Goal: Task Accomplishment & Management: Manage account settings

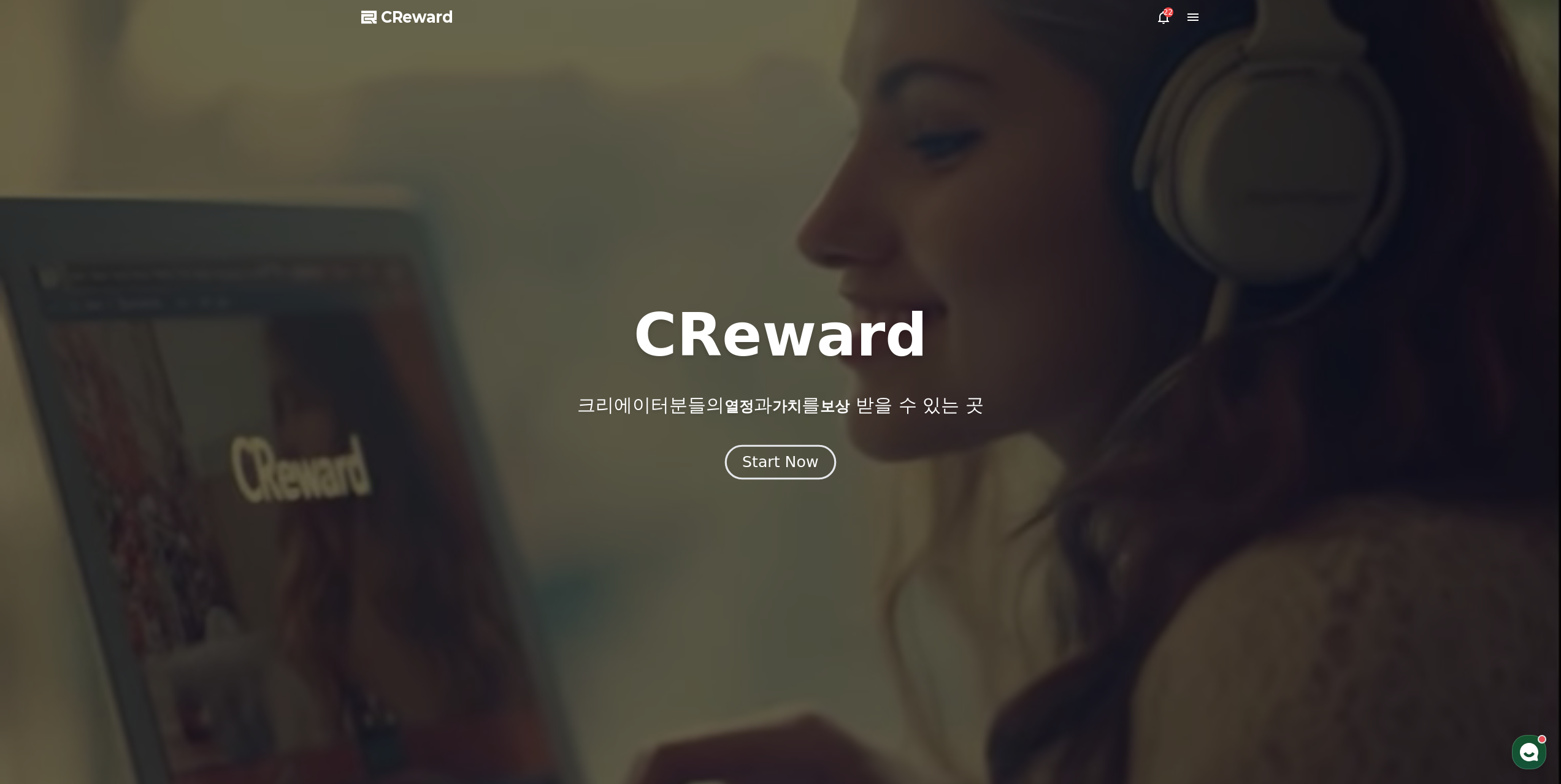
click at [792, 452] on div "Start Now" at bounding box center [780, 462] width 76 height 21
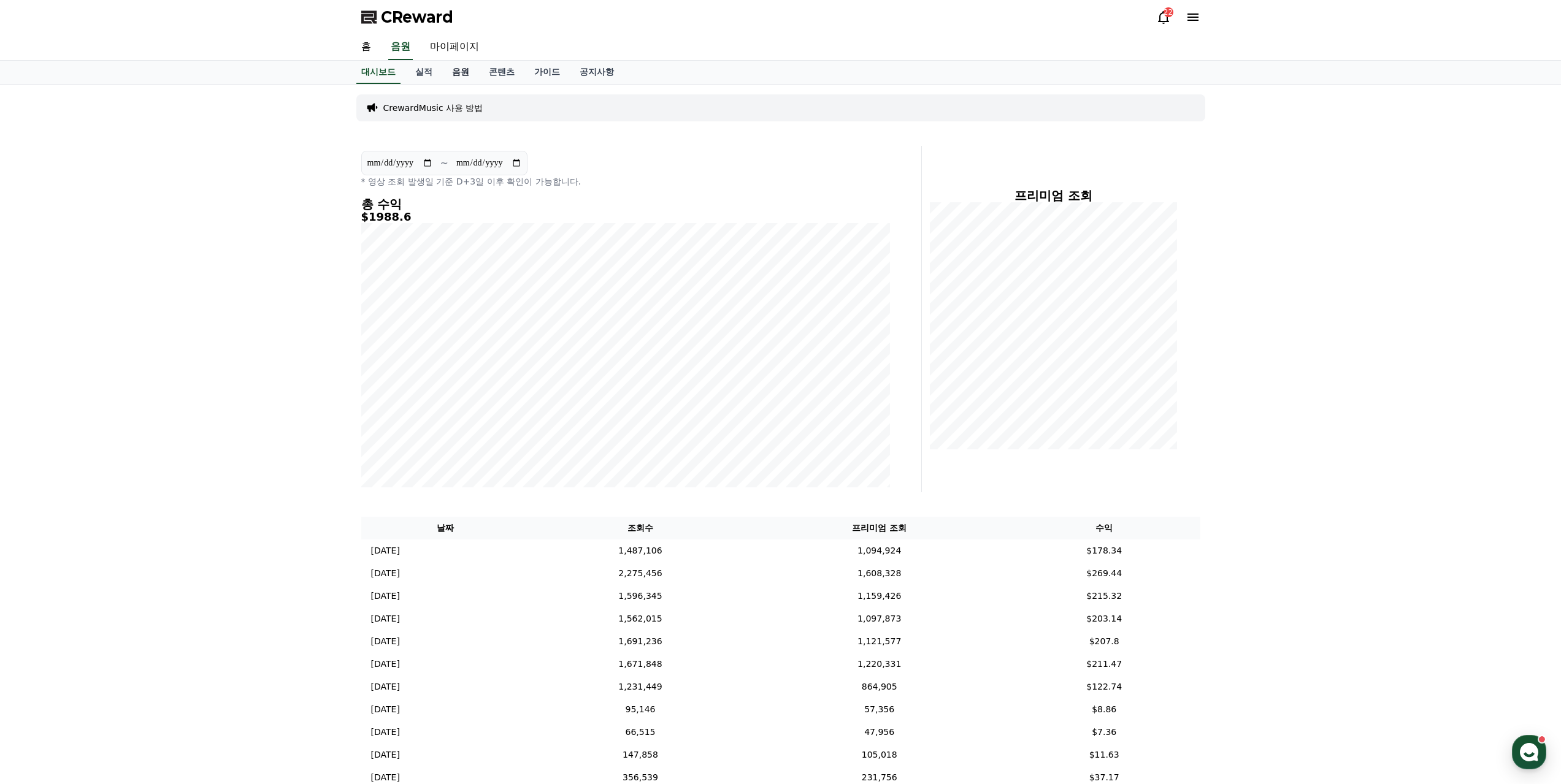
click at [442, 63] on link "음원" at bounding box center [460, 72] width 37 height 23
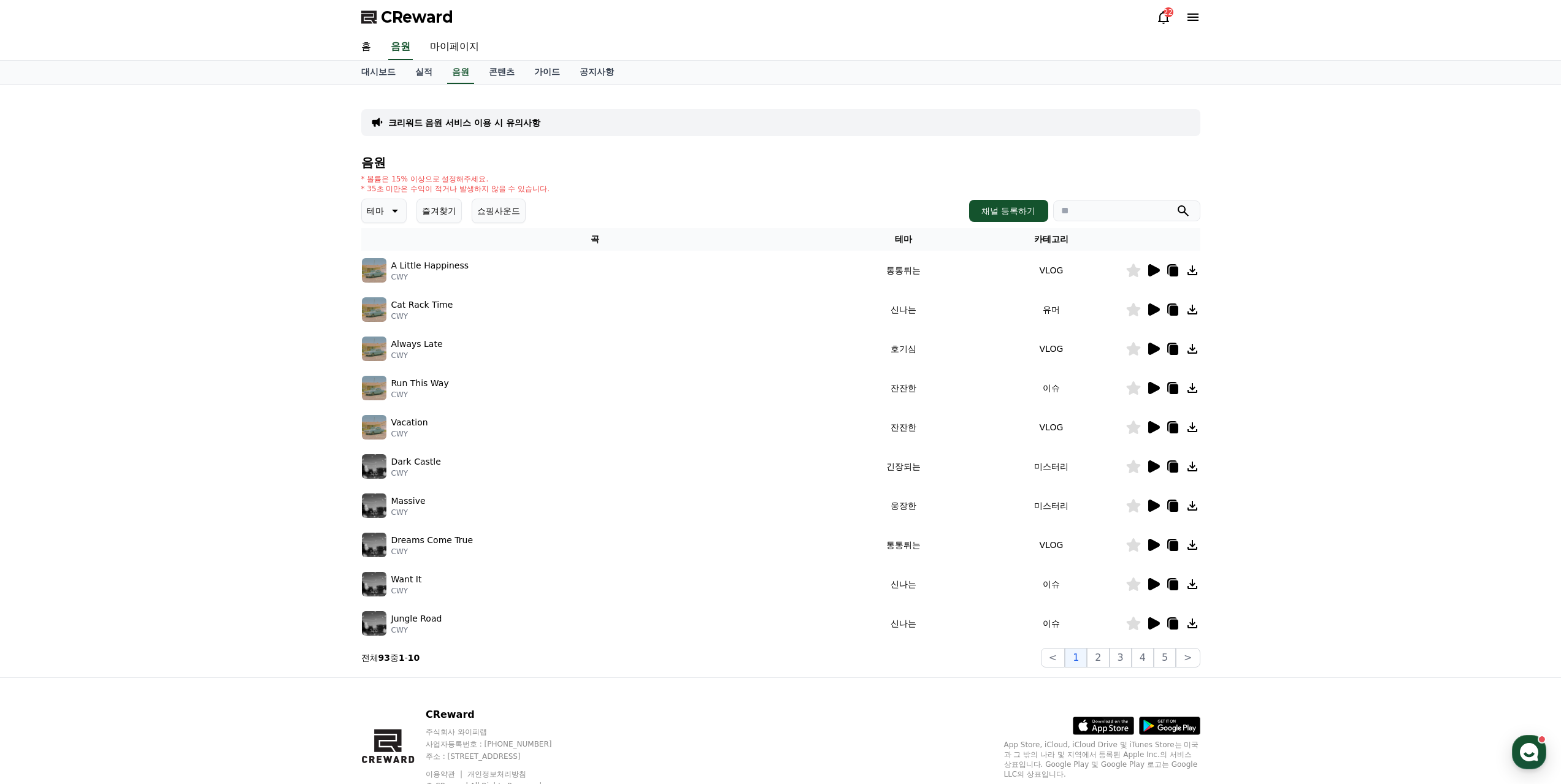
click at [1155, 264] on icon at bounding box center [1154, 270] width 12 height 12
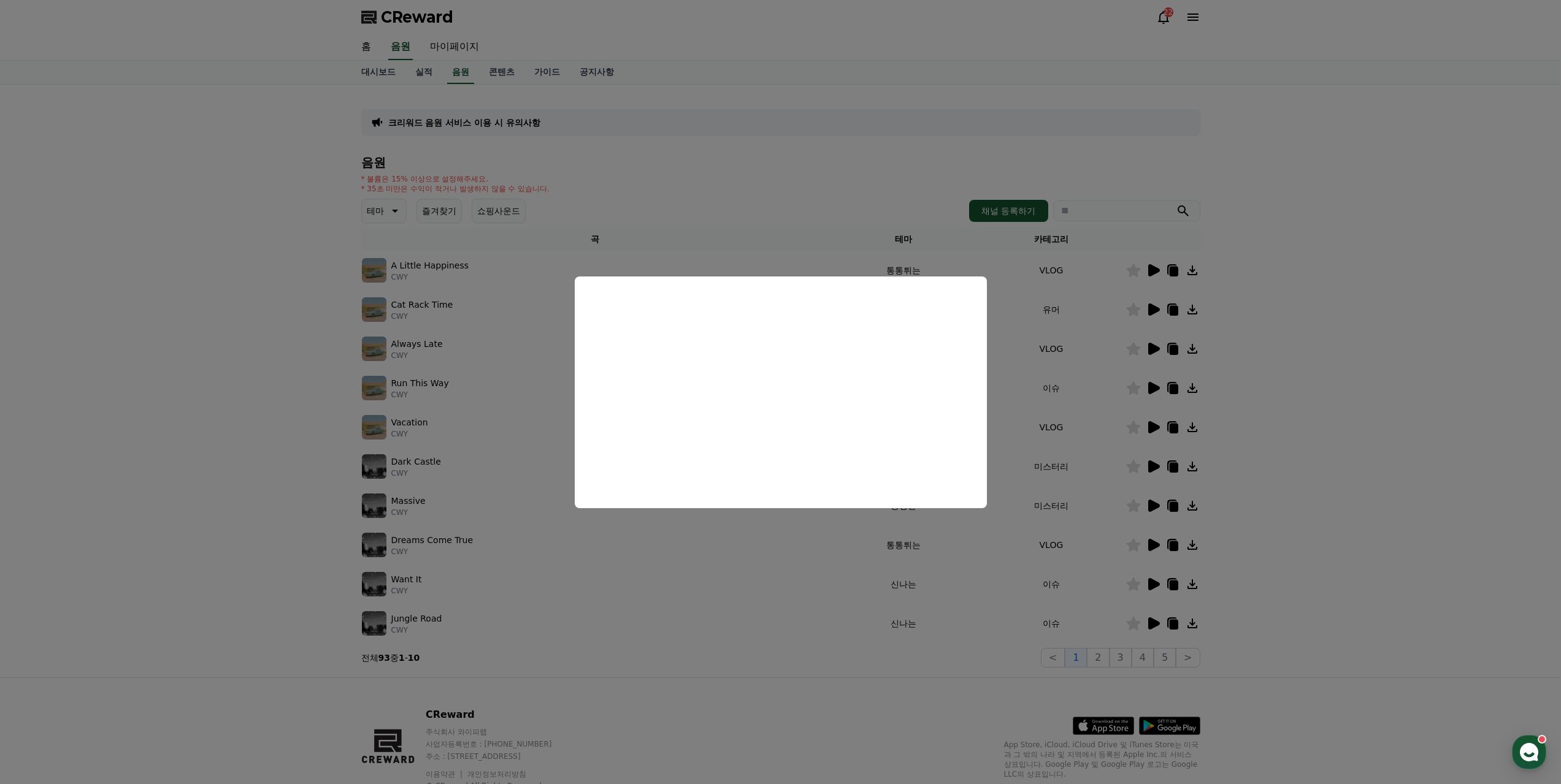
click at [1079, 414] on button "close modal" at bounding box center [780, 392] width 1561 height 784
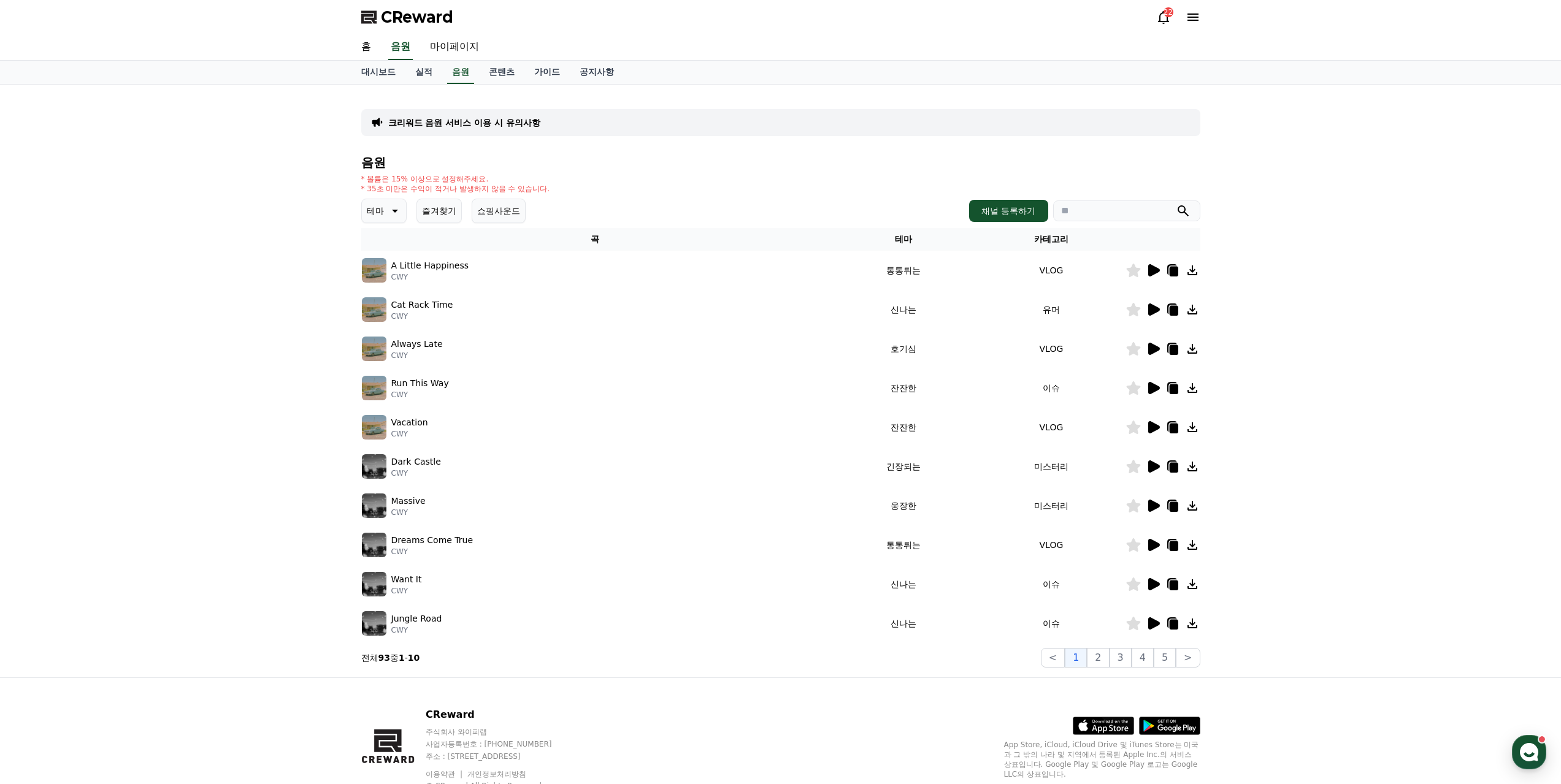
click at [1152, 500] on icon at bounding box center [1154, 506] width 12 height 12
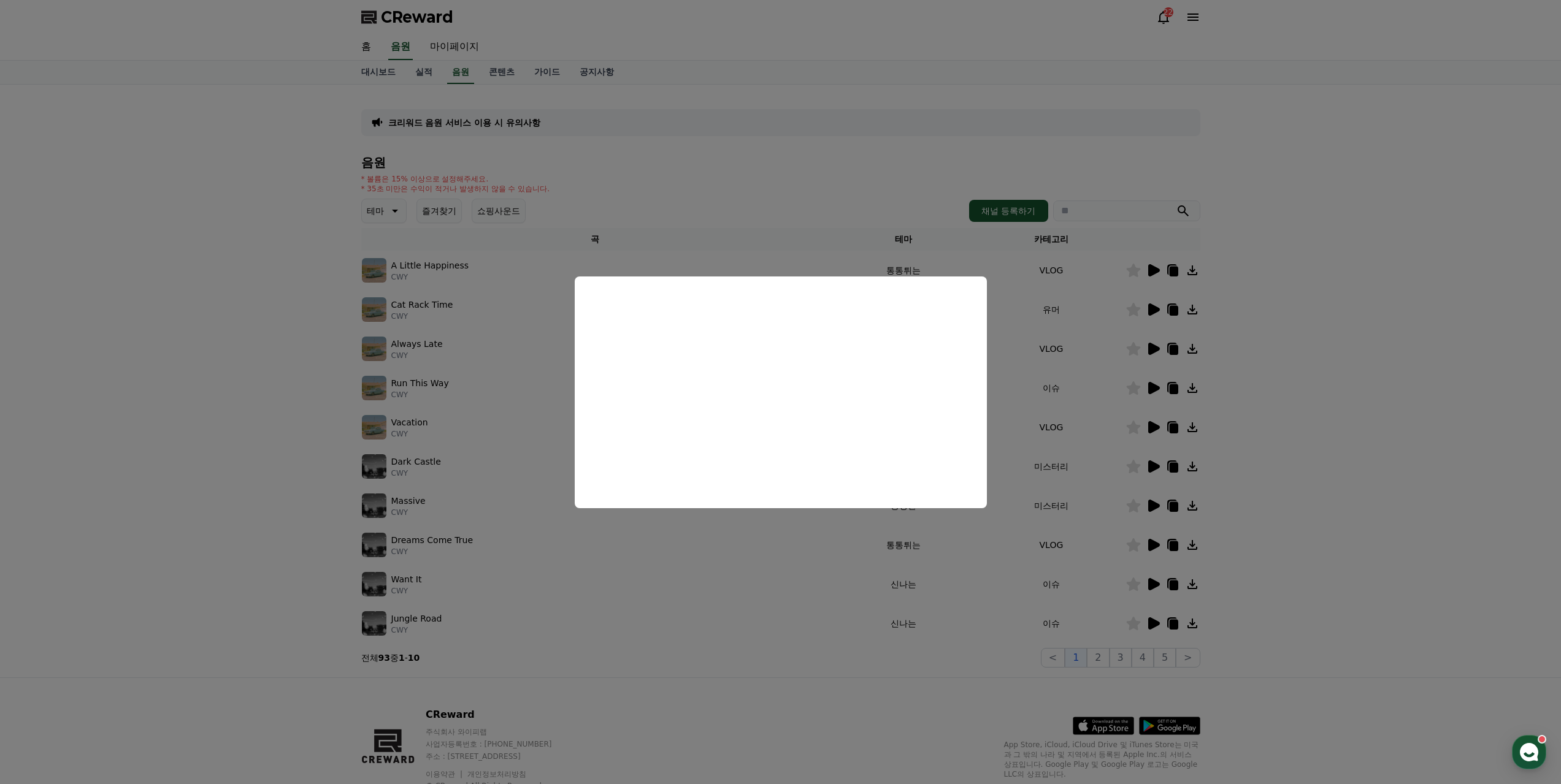
drag, startPoint x: 741, startPoint y: 587, endPoint x: 749, endPoint y: 589, distance: 8.2
click at [742, 587] on button "close modal" at bounding box center [780, 392] width 1561 height 784
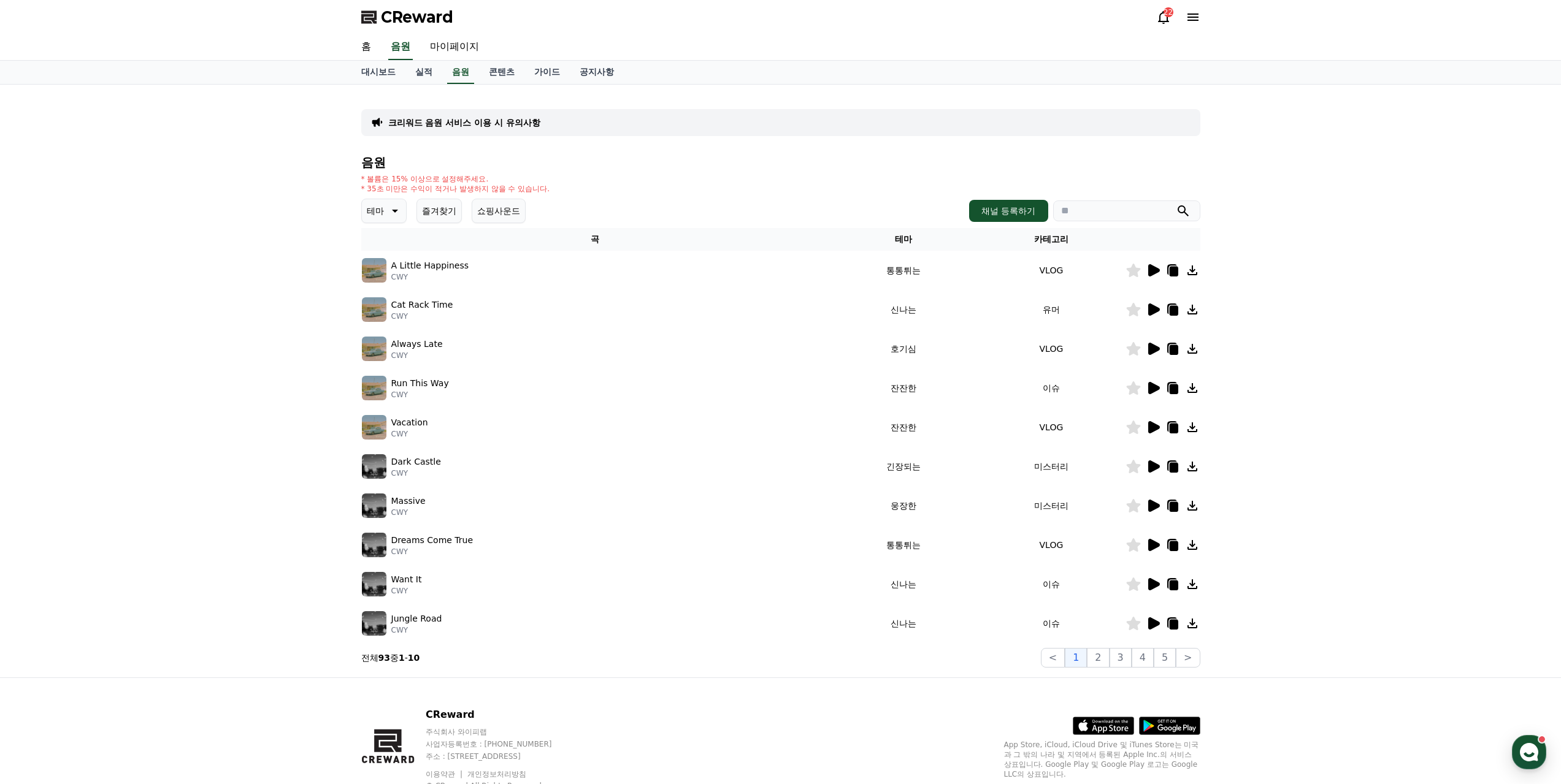
click at [1157, 500] on icon at bounding box center [1154, 506] width 12 height 12
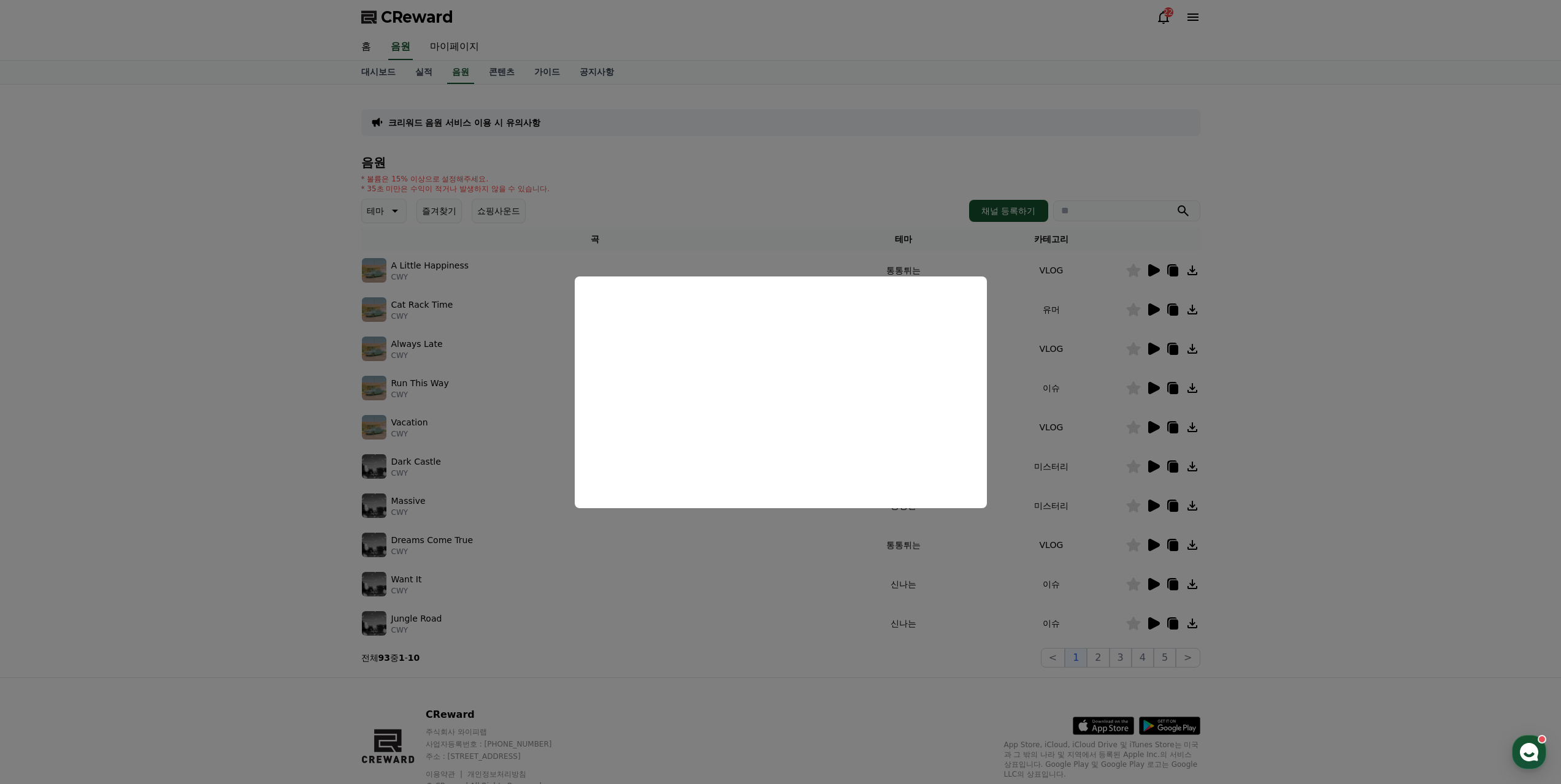
click at [721, 608] on button "close modal" at bounding box center [780, 392] width 1561 height 784
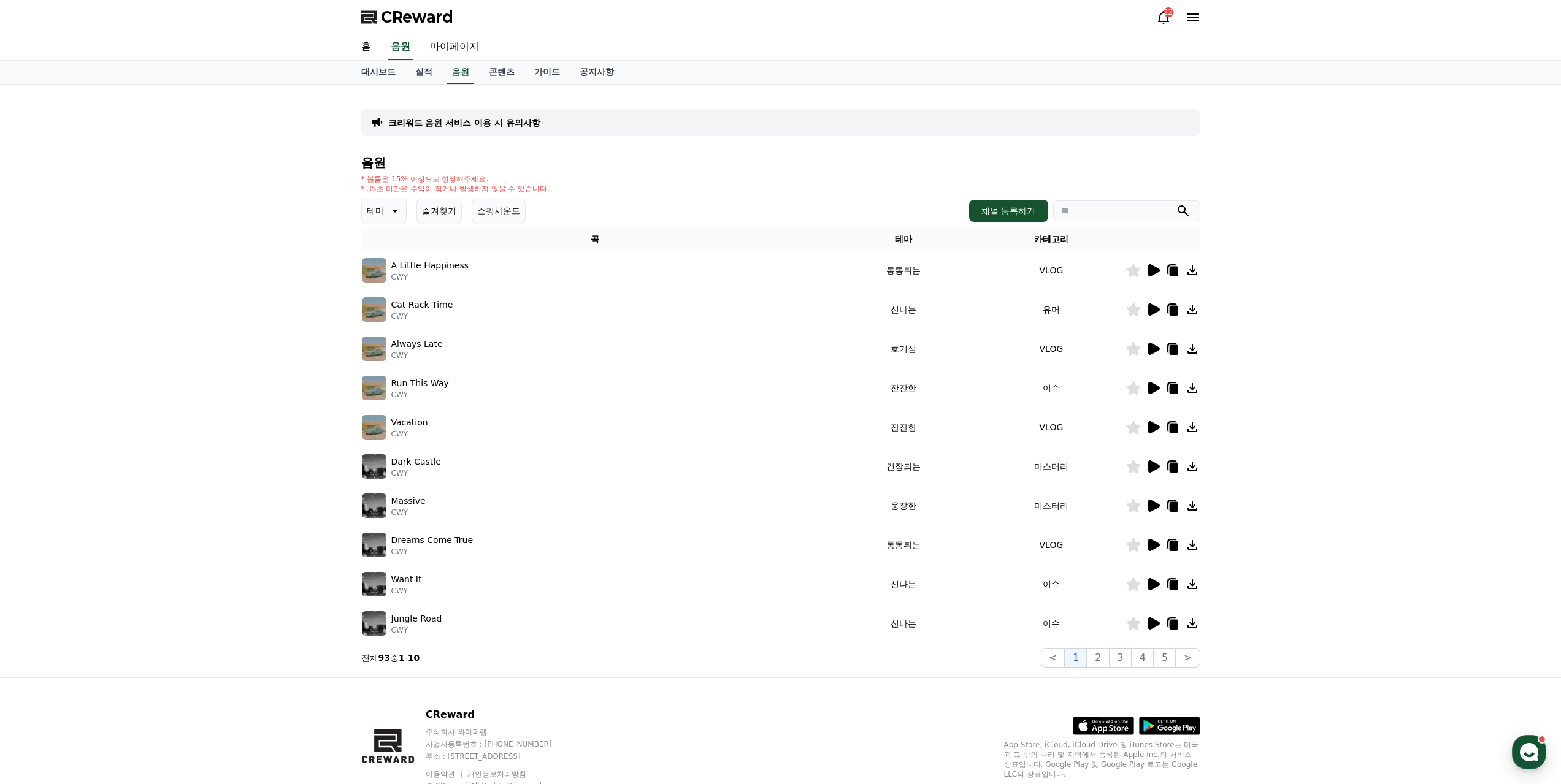
click at [425, 199] on button "즐겨찾기" at bounding box center [439, 211] width 46 height 25
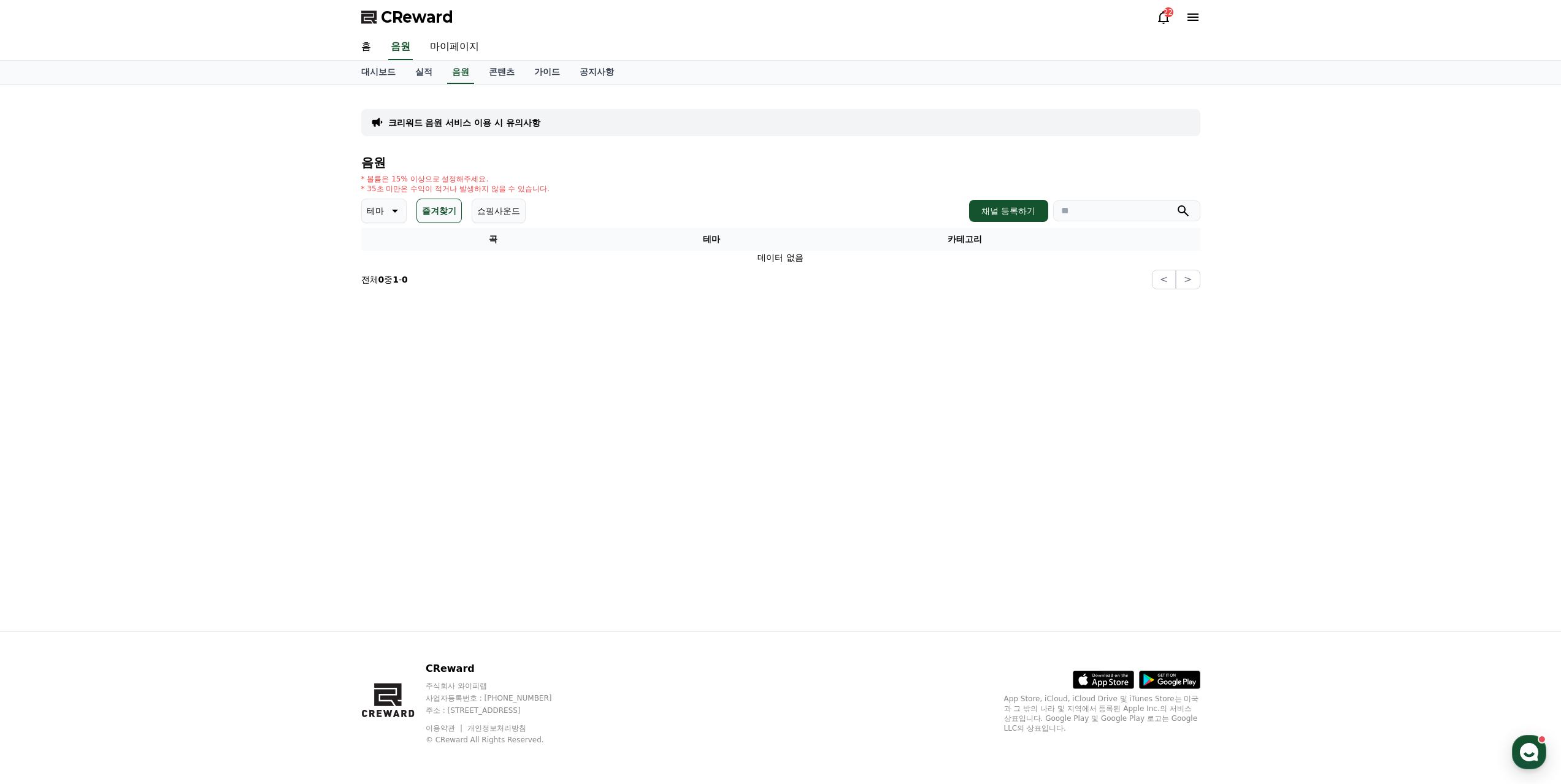
click at [425, 199] on button "즐겨찾기" at bounding box center [439, 211] width 46 height 25
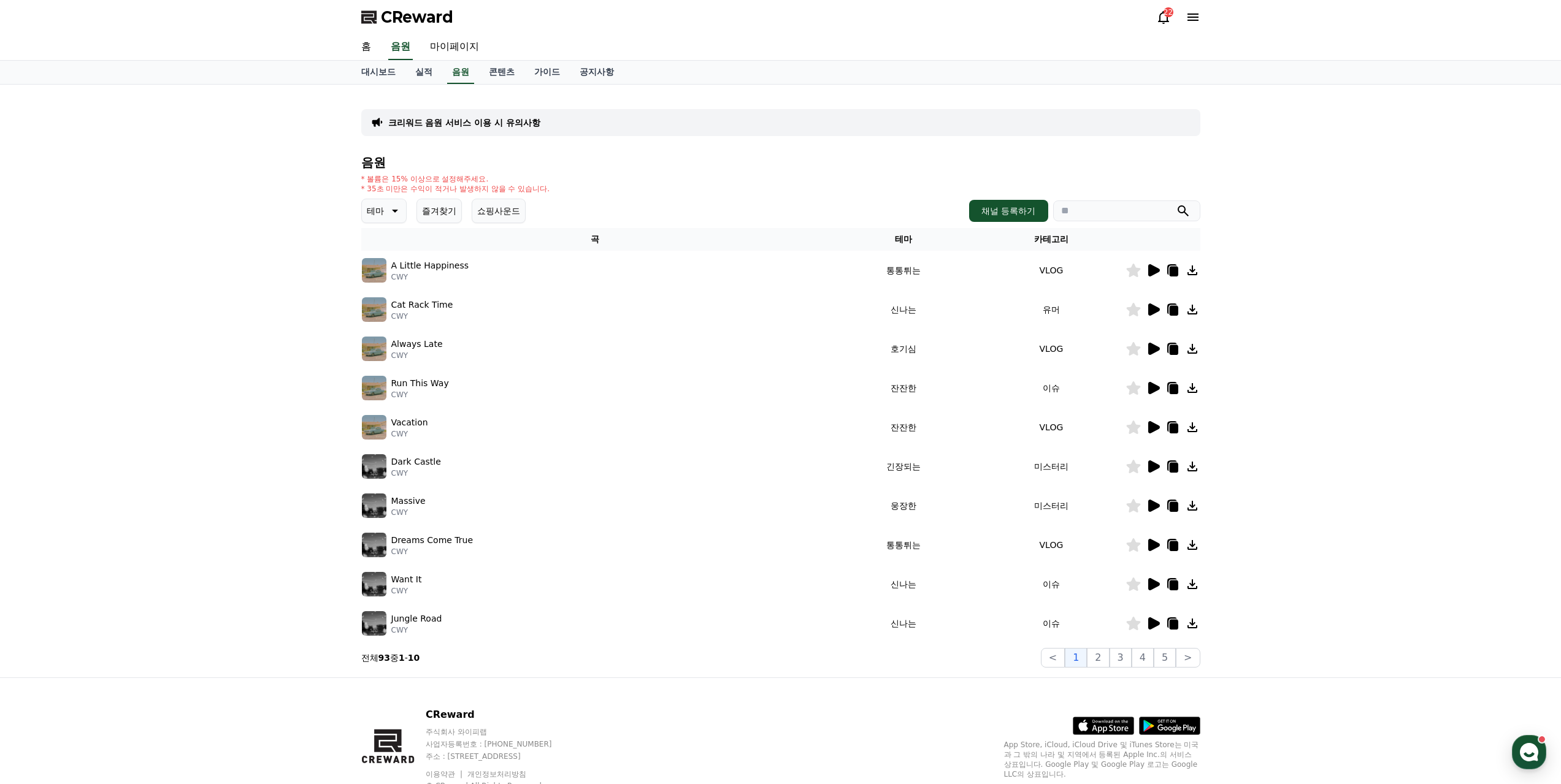
click at [1160, 617] on icon at bounding box center [1154, 623] width 12 height 12
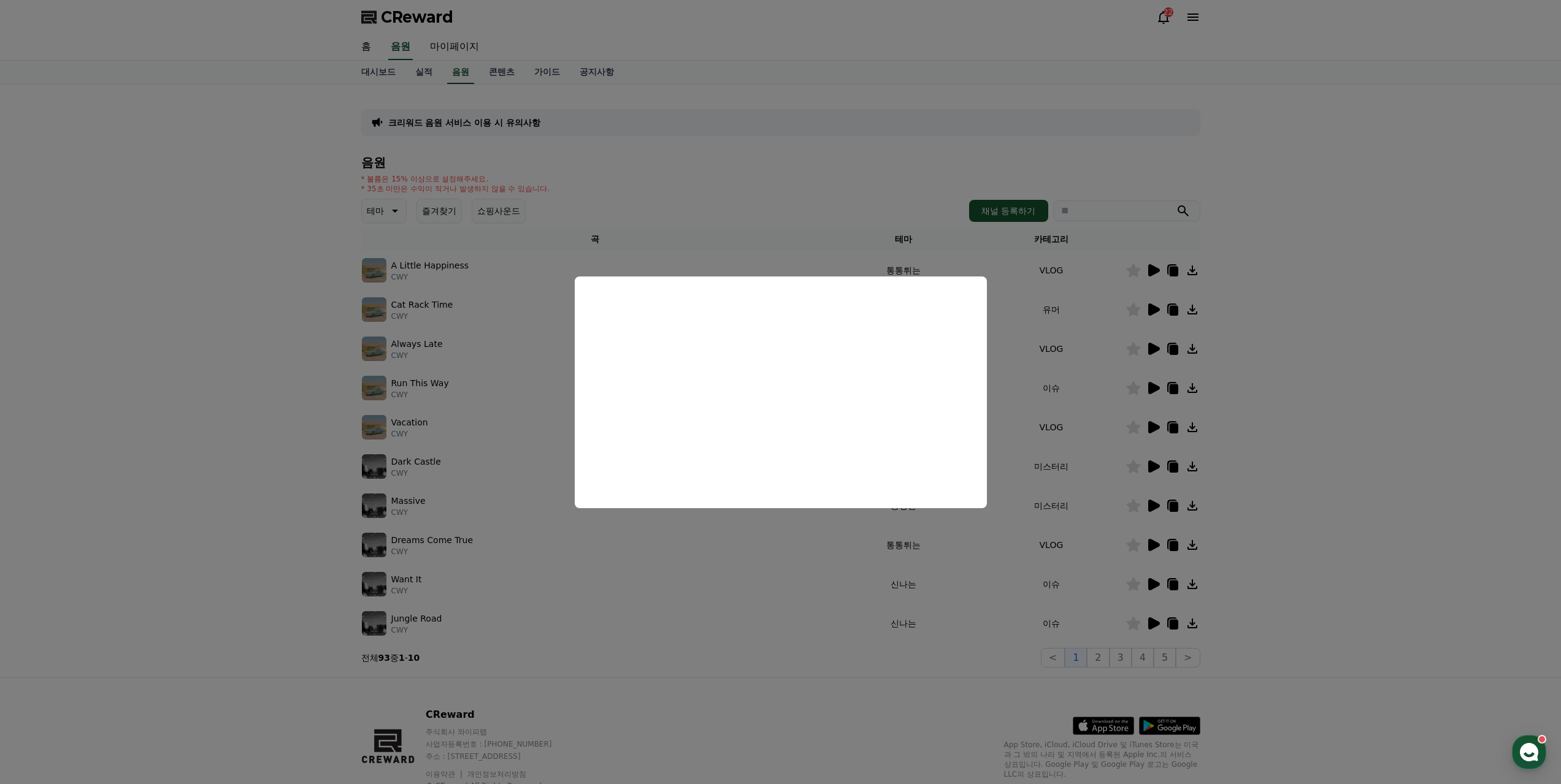
click at [849, 563] on button "close modal" at bounding box center [780, 392] width 1561 height 784
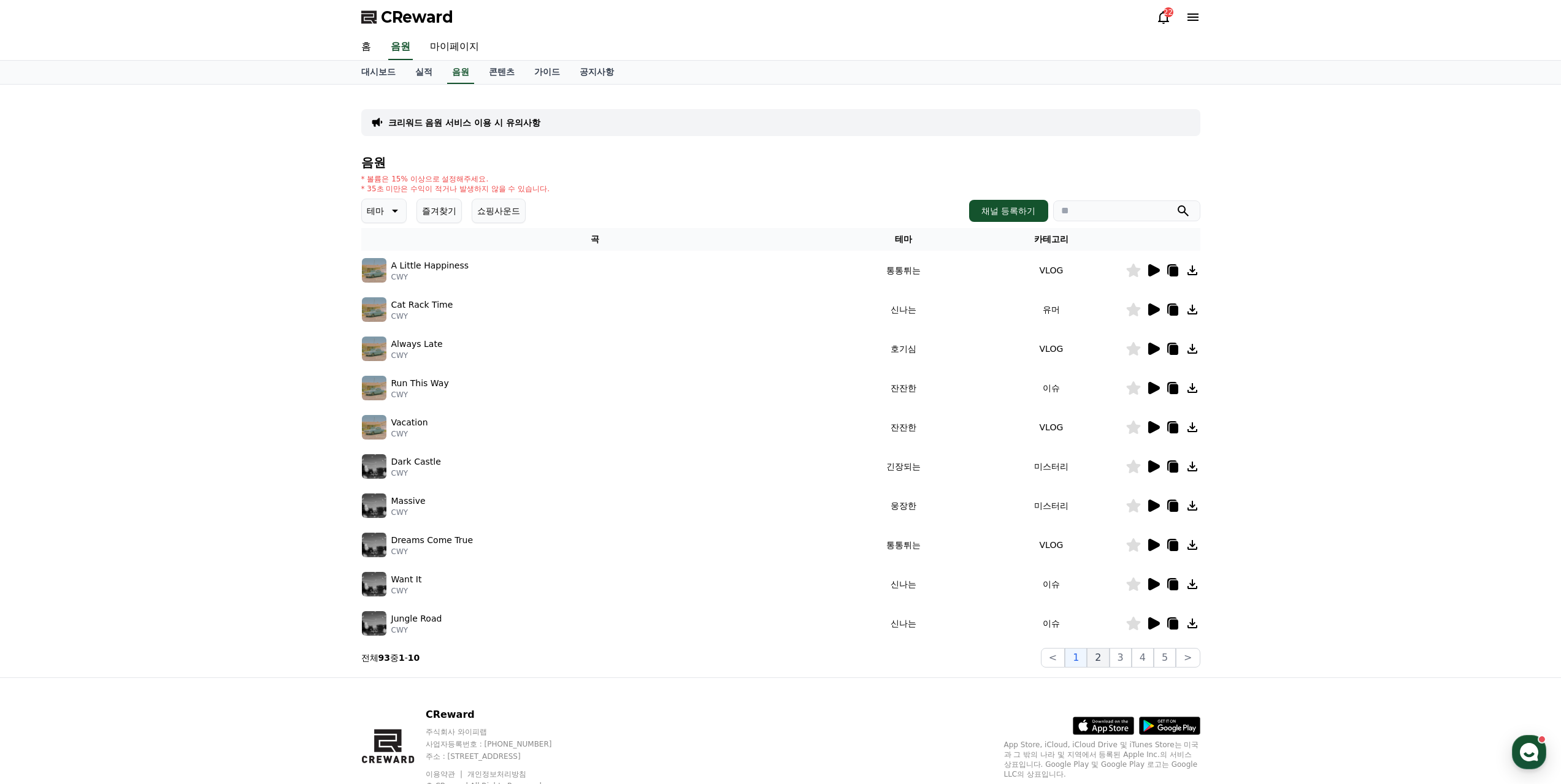
click at [1109, 648] on button "2" at bounding box center [1098, 658] width 22 height 19
click at [1155, 460] on icon at bounding box center [1154, 466] width 12 height 12
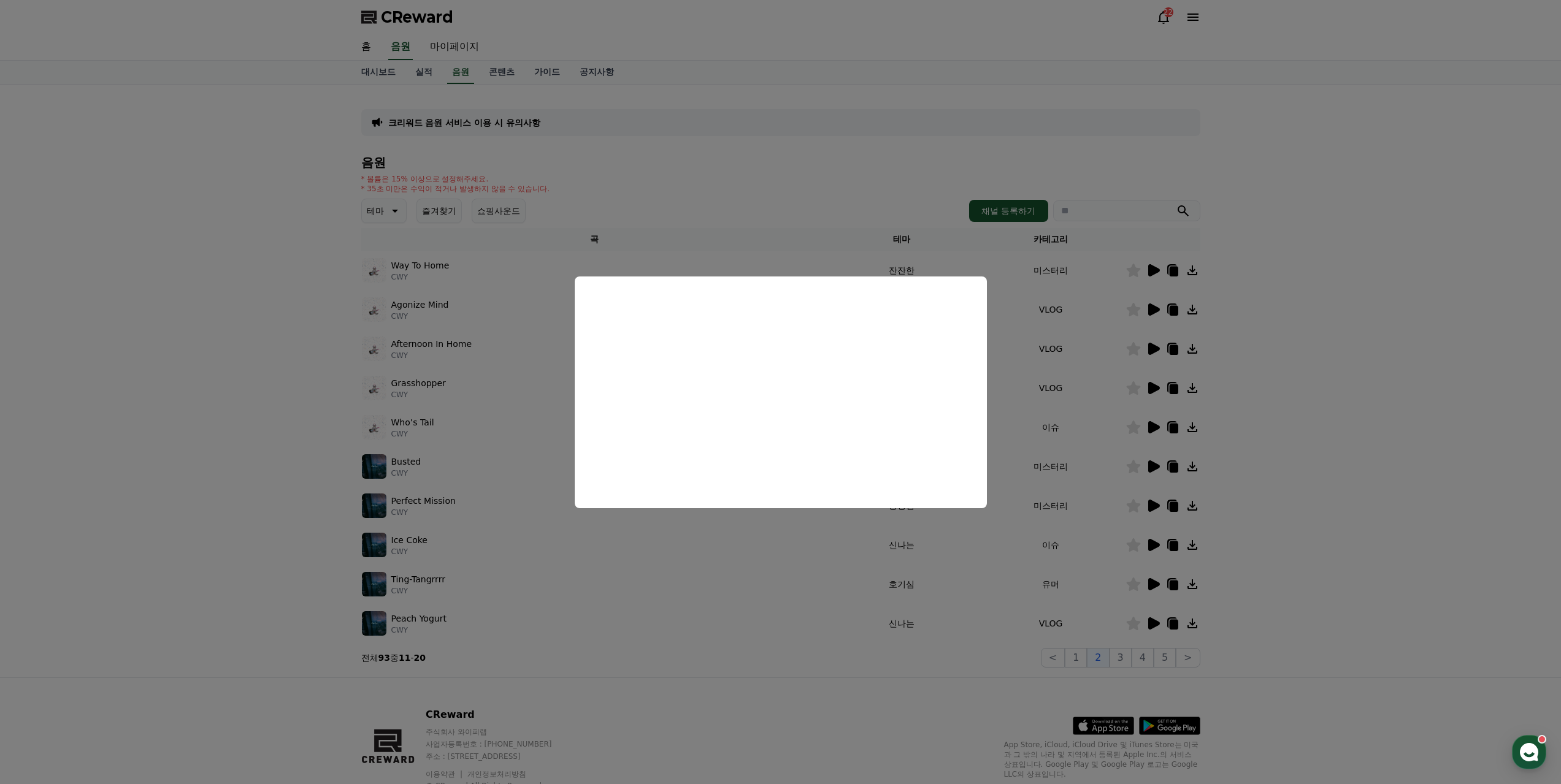
click at [658, 616] on button "close modal" at bounding box center [780, 392] width 1561 height 784
